Goal: Communication & Community: Share content

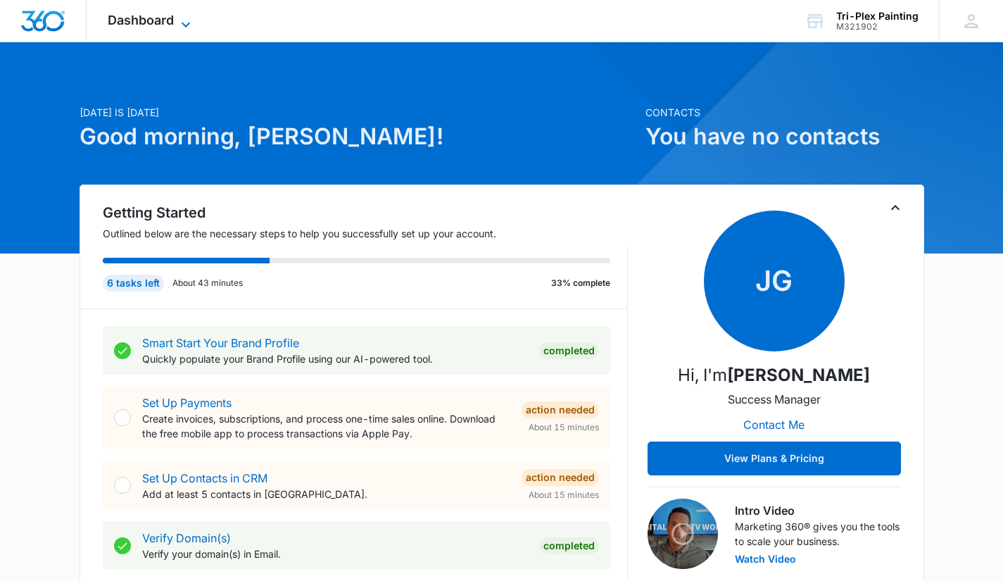
click at [182, 28] on icon at bounding box center [185, 24] width 17 height 17
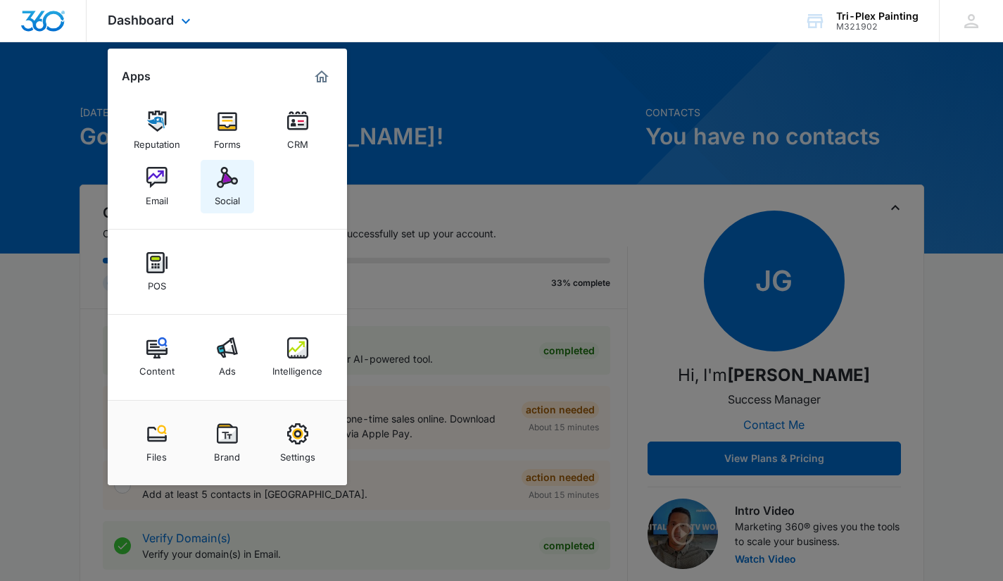
click at [223, 190] on div "Social" at bounding box center [227, 197] width 25 height 18
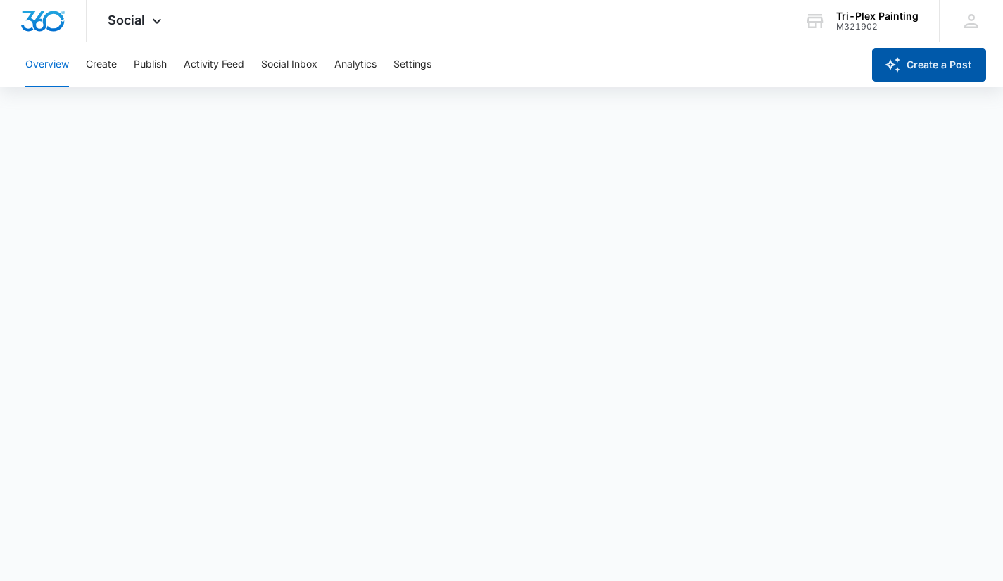
click at [930, 67] on button "Create a Post" at bounding box center [929, 65] width 114 height 34
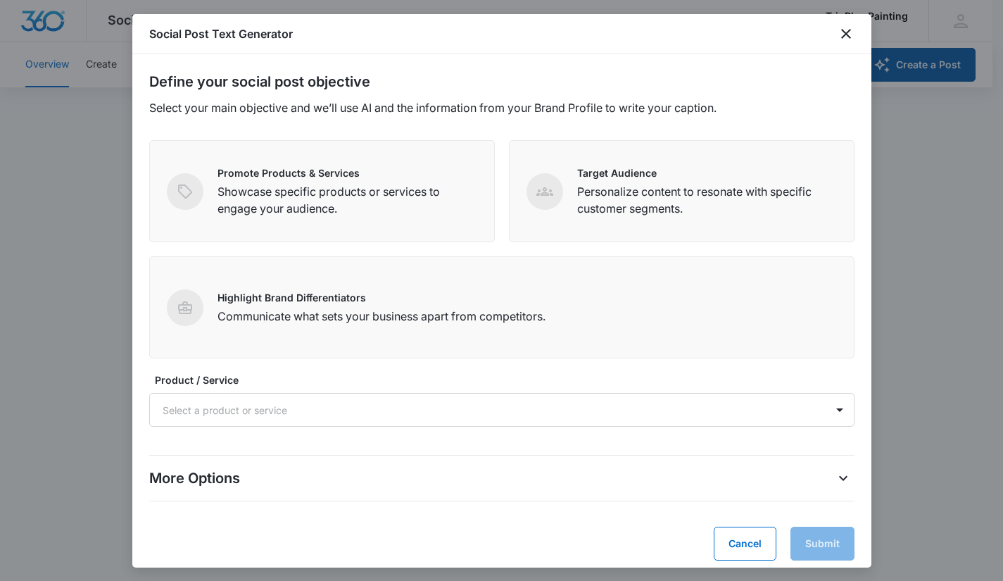
scroll to position [10, 0]
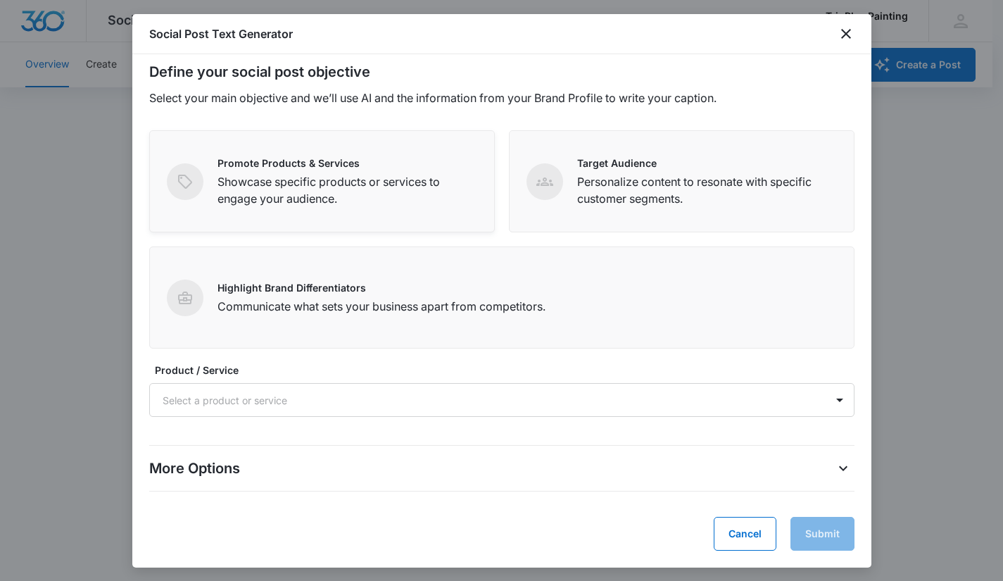
click at [364, 196] on p "Showcase specific products or services to engage your audience." at bounding box center [347, 190] width 260 height 34
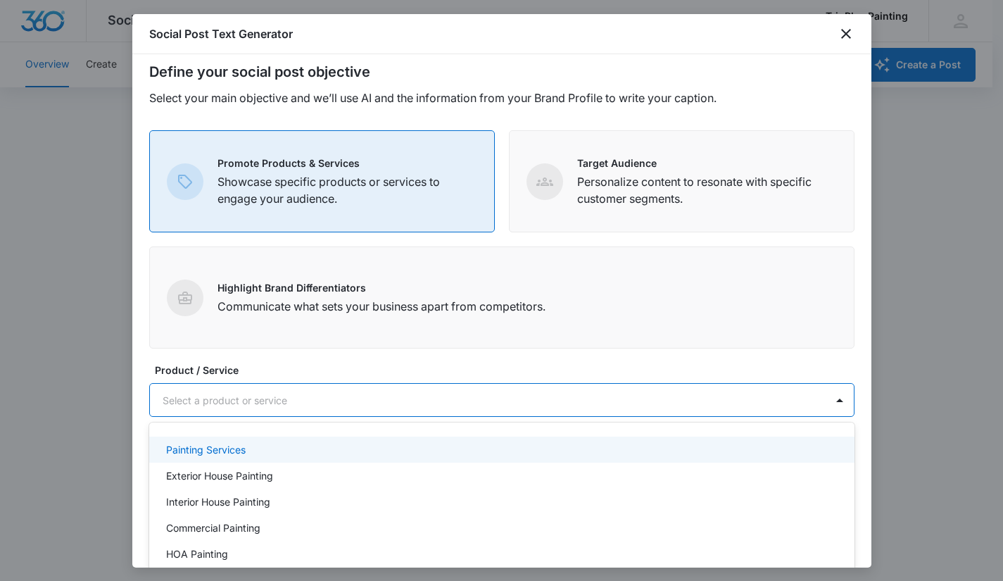
scroll to position [4, 0]
drag, startPoint x: 530, startPoint y: 407, endPoint x: 312, endPoint y: 480, distance: 229.9
click at [312, 480] on div "Exterior House Painting" at bounding box center [500, 475] width 668 height 15
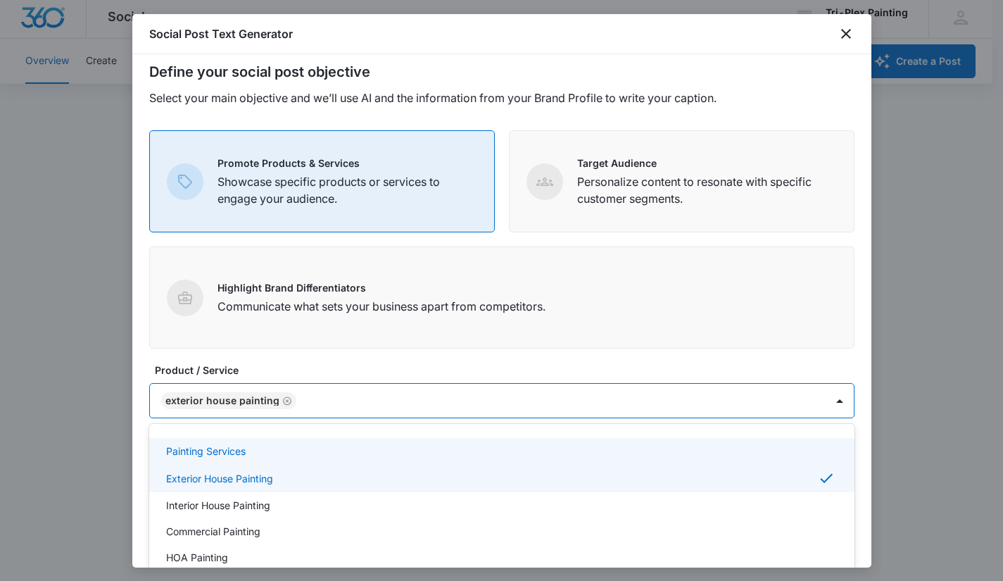
scroll to position [42, 0]
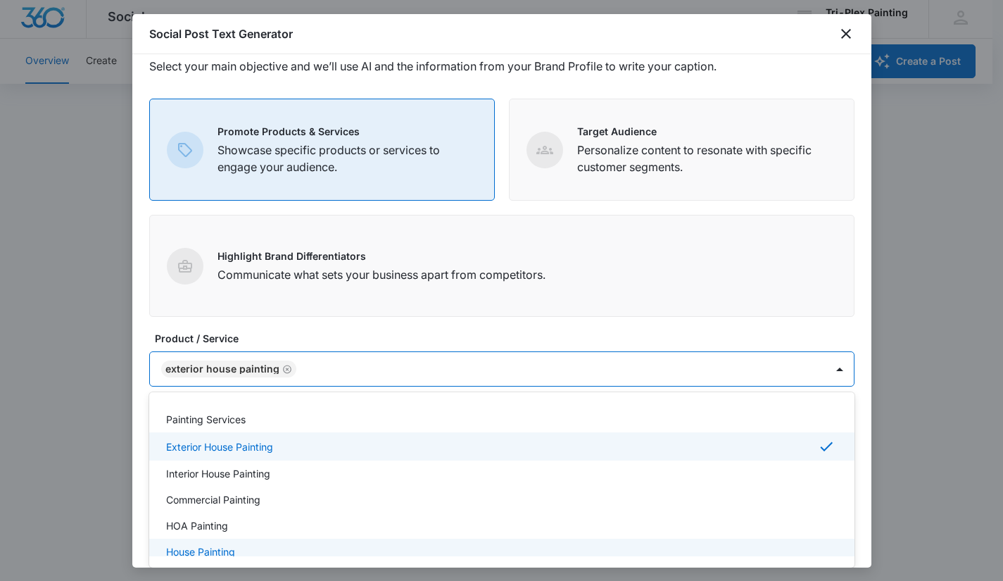
click at [273, 554] on div "House Painting" at bounding box center [500, 551] width 668 height 15
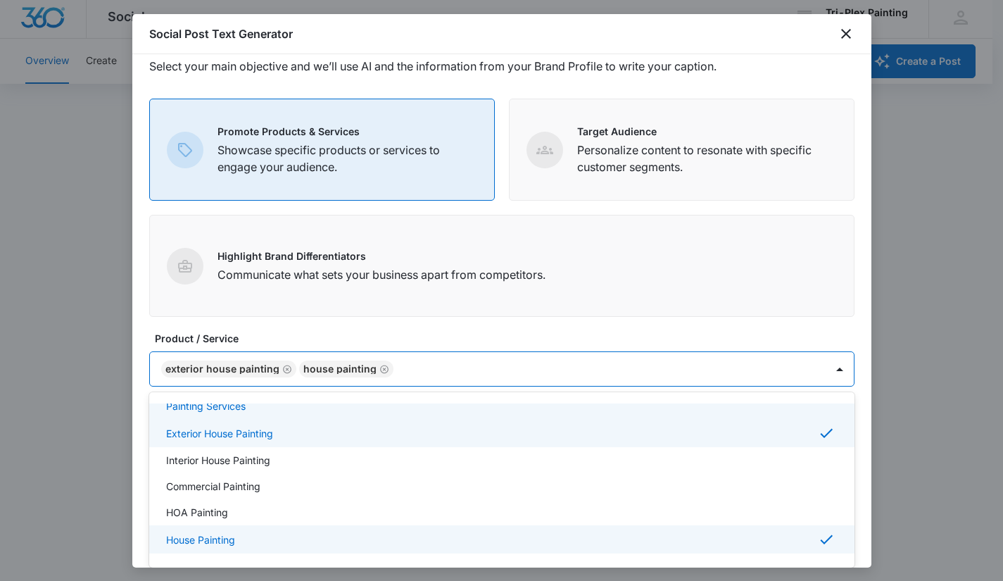
click at [236, 407] on p "Painting Services" at bounding box center [206, 405] width 80 height 15
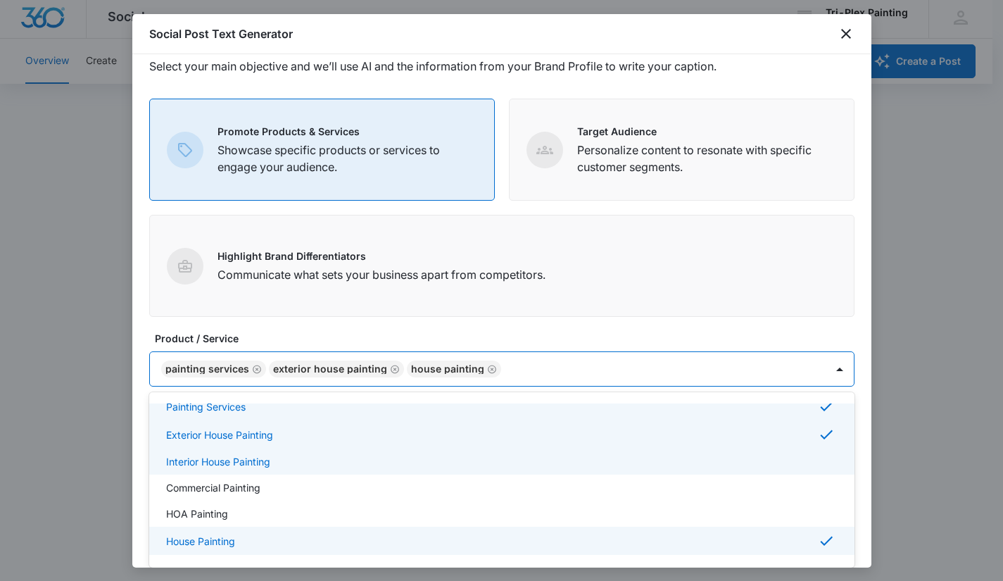
click at [295, 462] on div "Interior House Painting" at bounding box center [500, 461] width 668 height 15
click at [295, 462] on div "Interior House Painting" at bounding box center [500, 462] width 668 height 17
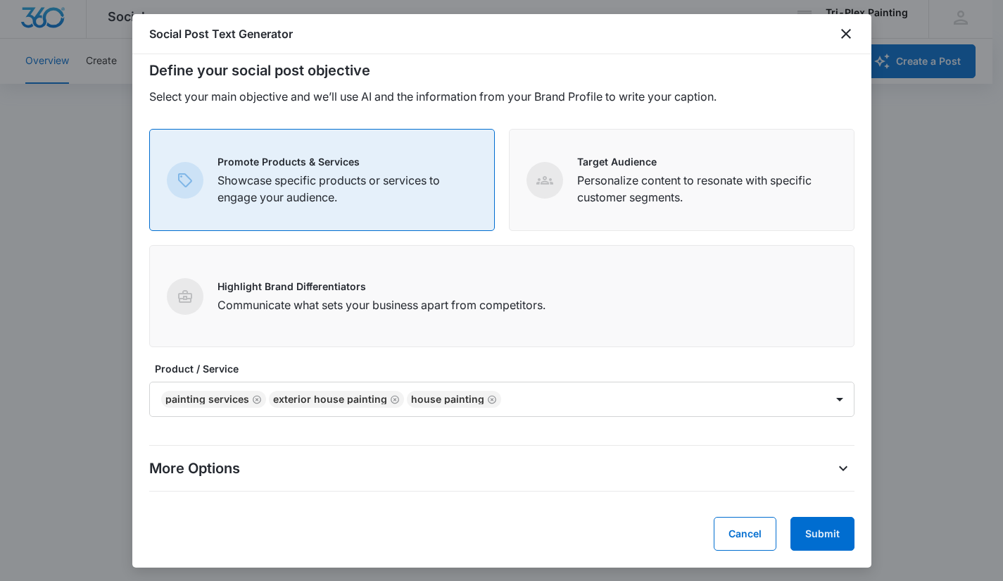
scroll to position [11, 0]
click at [817, 539] on button "Submit" at bounding box center [822, 533] width 64 height 34
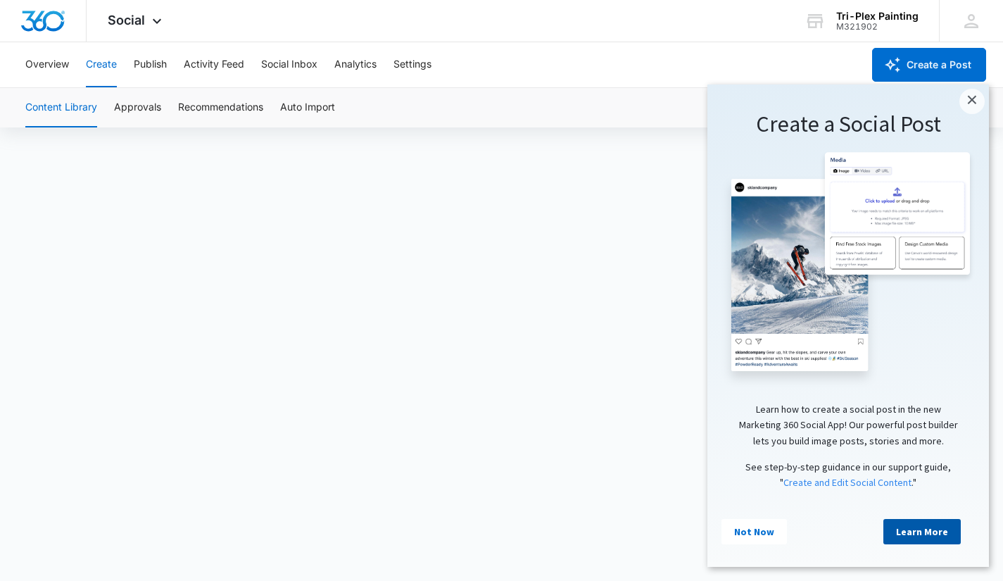
click at [913, 538] on link "Learn More" at bounding box center [921, 531] width 77 height 25
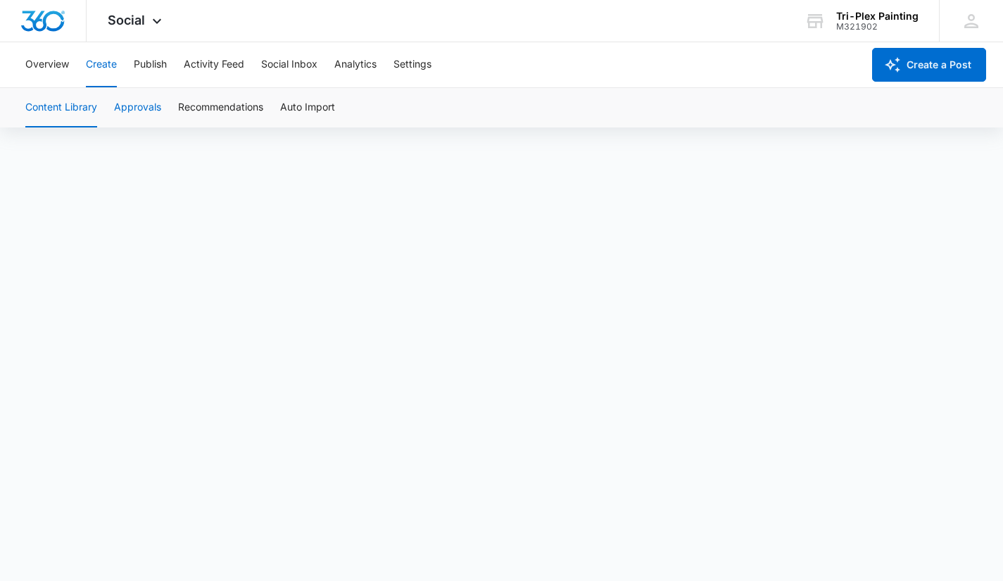
click at [146, 104] on button "Approvals" at bounding box center [137, 107] width 47 height 39
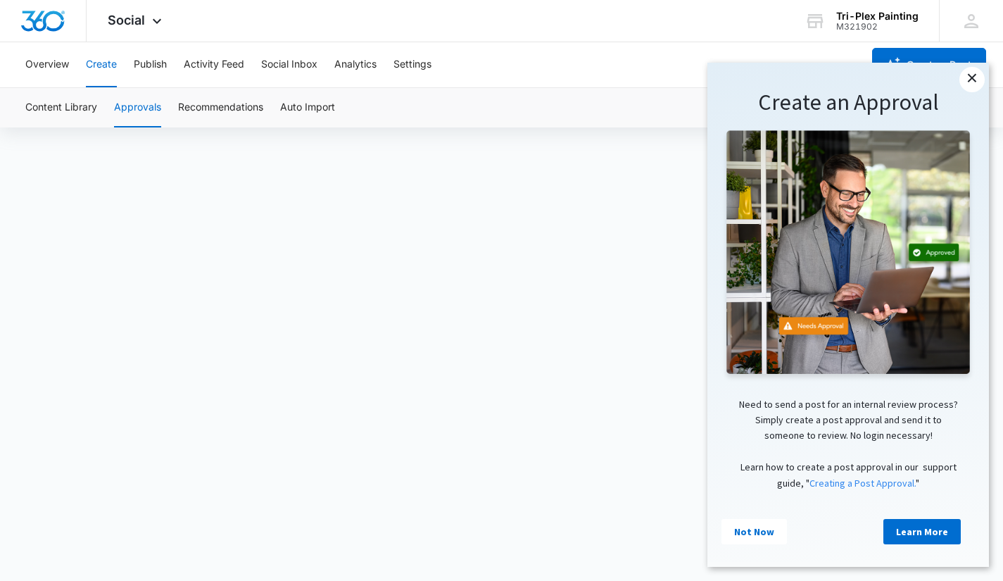
click at [973, 80] on link "×" at bounding box center [971, 79] width 25 height 25
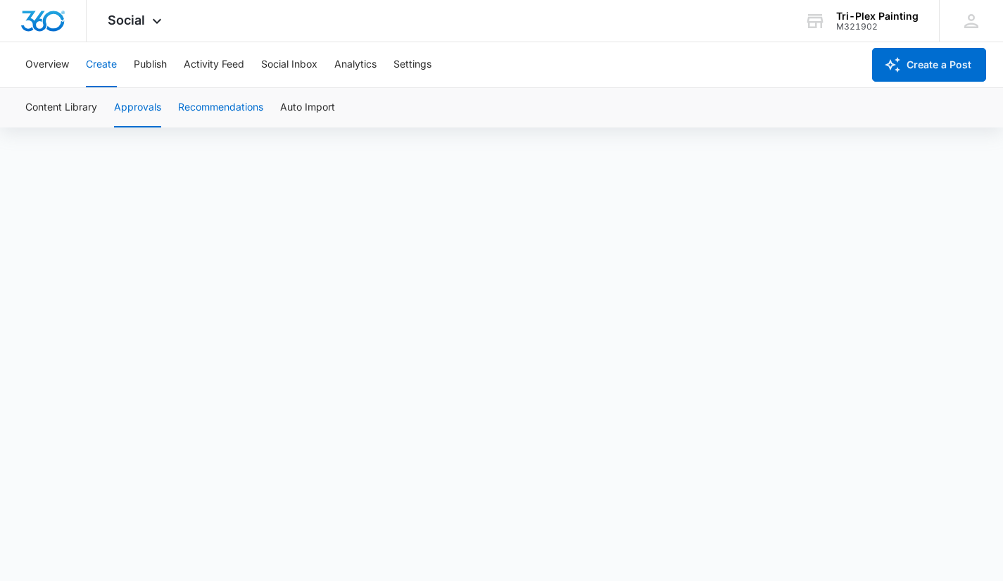
click at [242, 107] on button "Recommendations" at bounding box center [220, 107] width 85 height 39
click at [42, 110] on button "Content Library" at bounding box center [61, 107] width 72 height 39
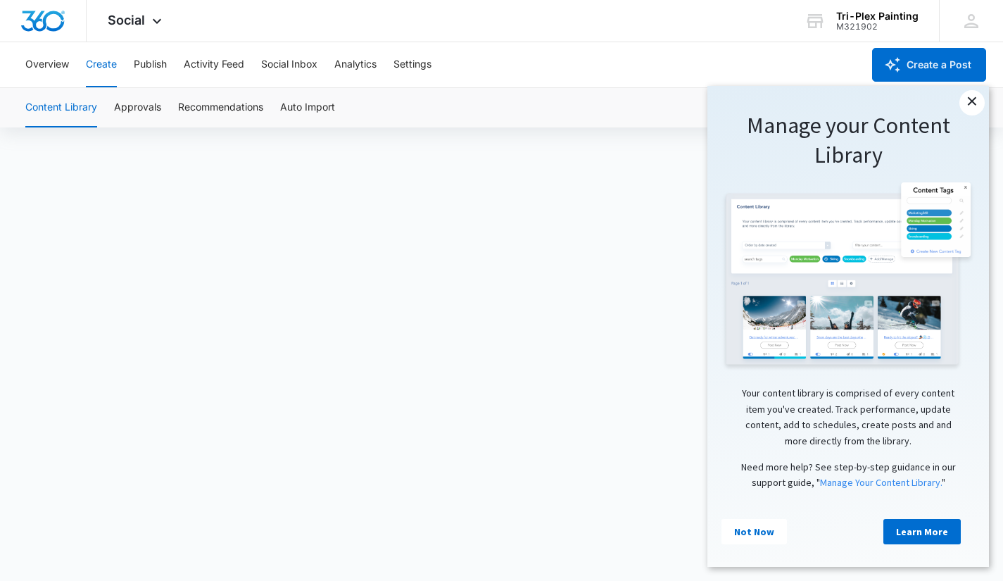
click at [975, 106] on link "×" at bounding box center [971, 102] width 25 height 25
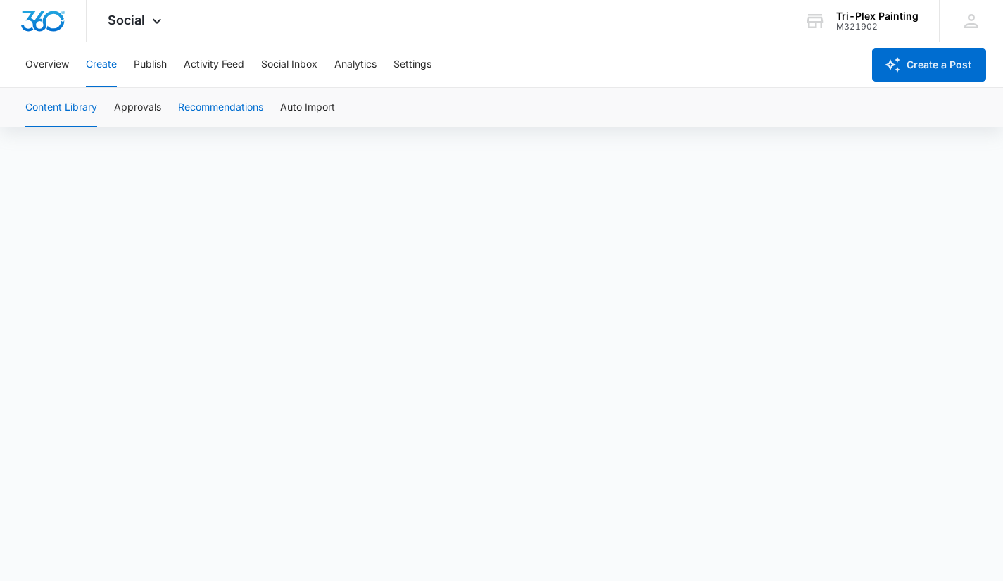
scroll to position [10, 0]
click at [938, 65] on button "Create a Post" at bounding box center [929, 65] width 114 height 34
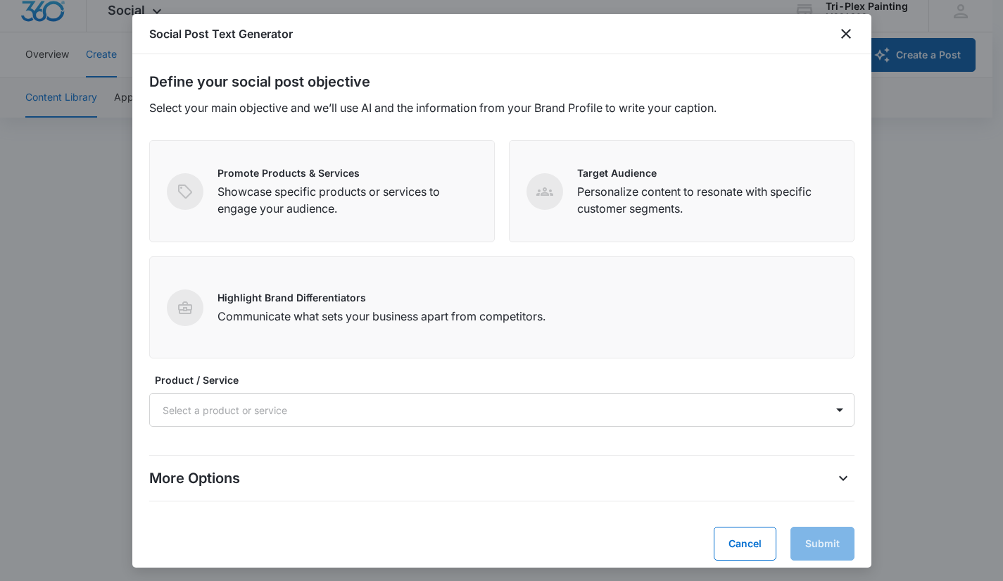
click at [938, 65] on div at bounding box center [501, 290] width 1003 height 581
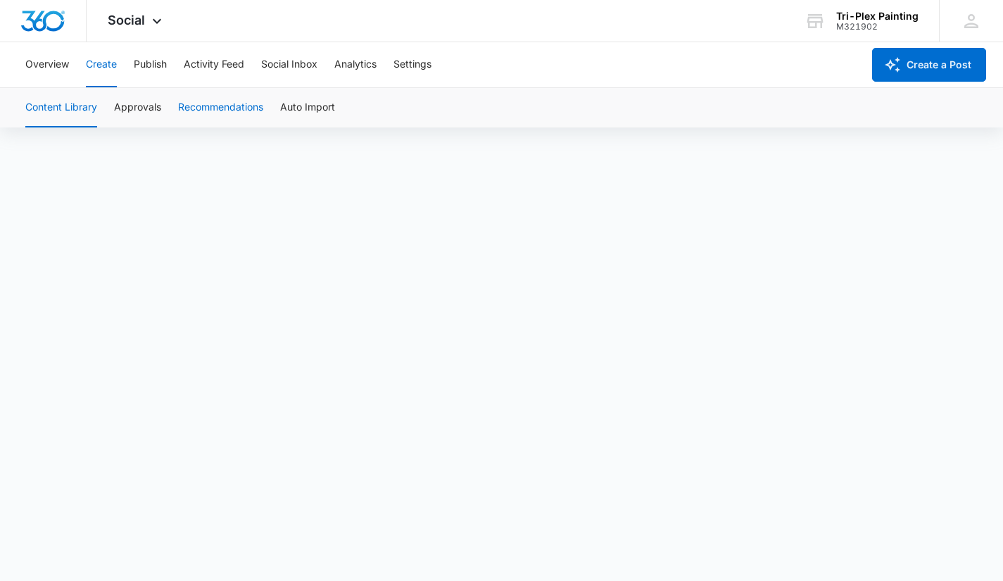
click at [248, 101] on button "Recommendations" at bounding box center [220, 107] width 85 height 39
click at [58, 63] on button "Overview" at bounding box center [47, 64] width 44 height 45
